Goal: Find contact information: Find contact information

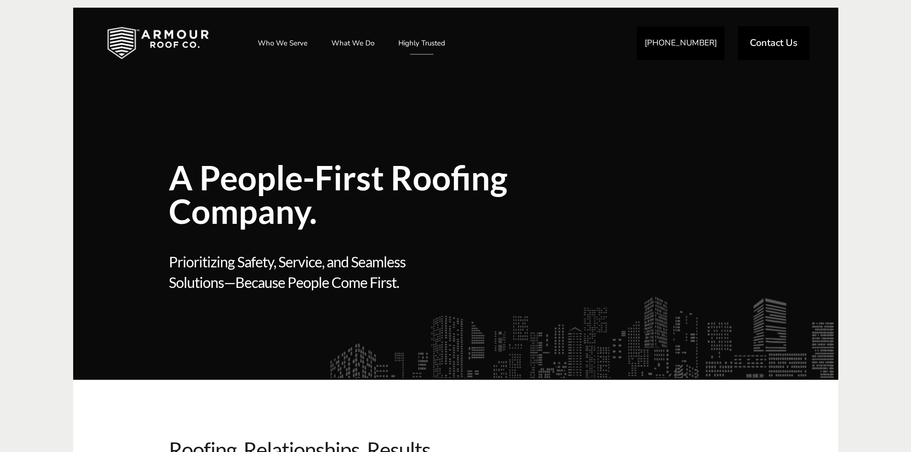
drag, startPoint x: 683, startPoint y: 43, endPoint x: 579, endPoint y: 120, distance: 129.2
click at [579, 120] on div "A People-First Roofing Company. A People-First Roofing Company. Prioritizing Sa…" at bounding box center [381, 213] width 425 height 288
click at [757, 44] on span "Contact Us" at bounding box center [773, 43] width 48 height 10
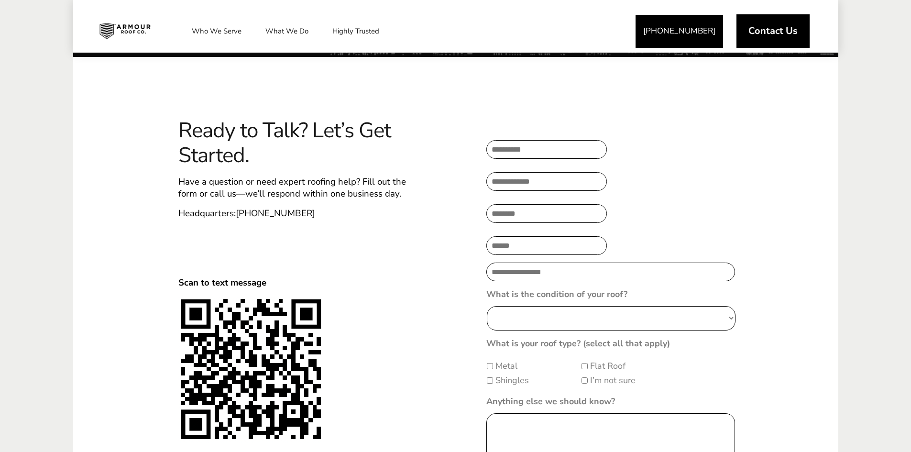
scroll to position [297, 0]
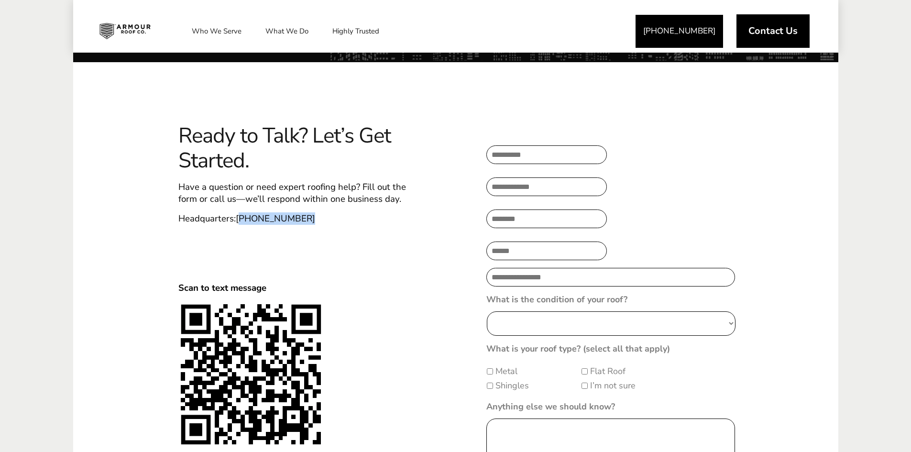
drag, startPoint x: 306, startPoint y: 217, endPoint x: 239, endPoint y: 222, distance: 67.1
click at [239, 222] on p "Headquarters: [PHONE_NUMBER]" at bounding box center [296, 219] width 237 height 12
copy link "402) 289-7869"
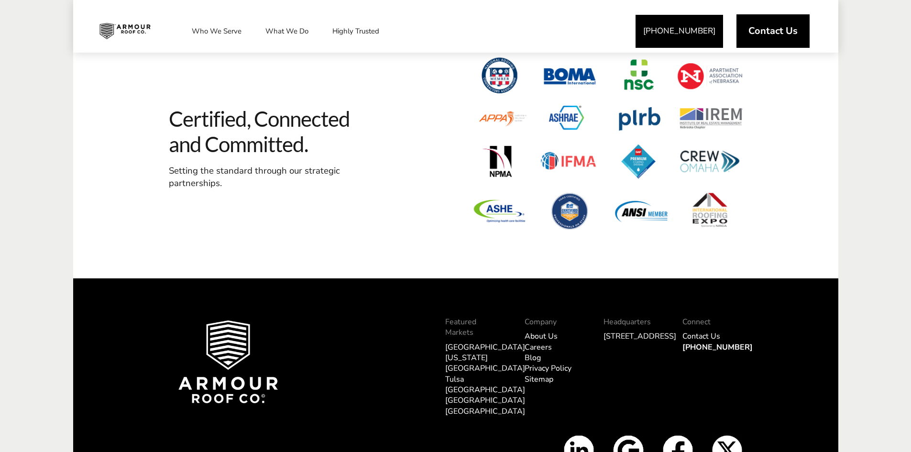
scroll to position [1027, 0]
